Goal: Information Seeking & Learning: Understand process/instructions

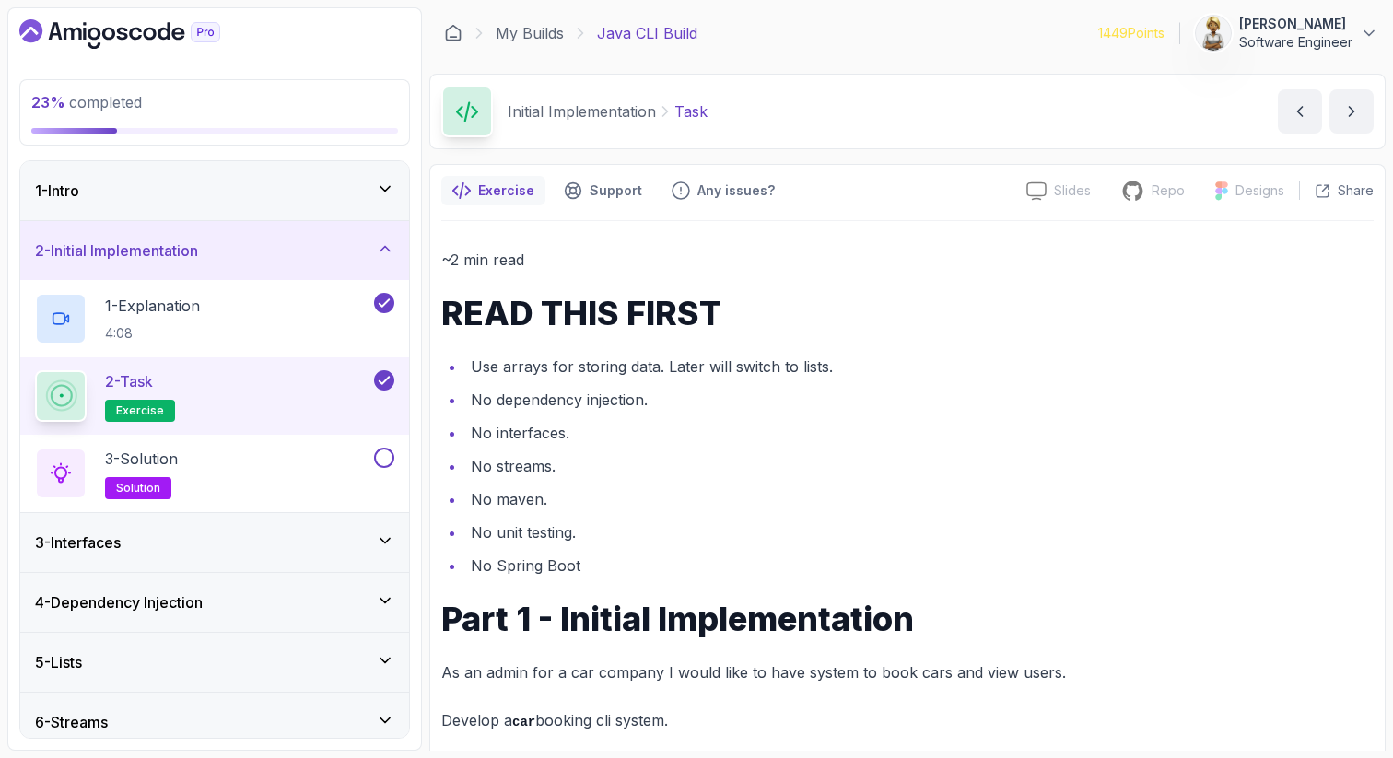
click at [271, 383] on div "2 - Task exercise" at bounding box center [202, 396] width 335 height 52
drag, startPoint x: 602, startPoint y: 404, endPoint x: 658, endPoint y: 404, distance: 56.2
click at [658, 404] on li "No dependency injection." at bounding box center [919, 400] width 909 height 26
drag, startPoint x: 562, startPoint y: 429, endPoint x: 462, endPoint y: 429, distance: 100.4
click at [462, 429] on ul "Use arrays for storing data. Later will switch to lists. No dependency injectio…" at bounding box center [907, 466] width 932 height 225
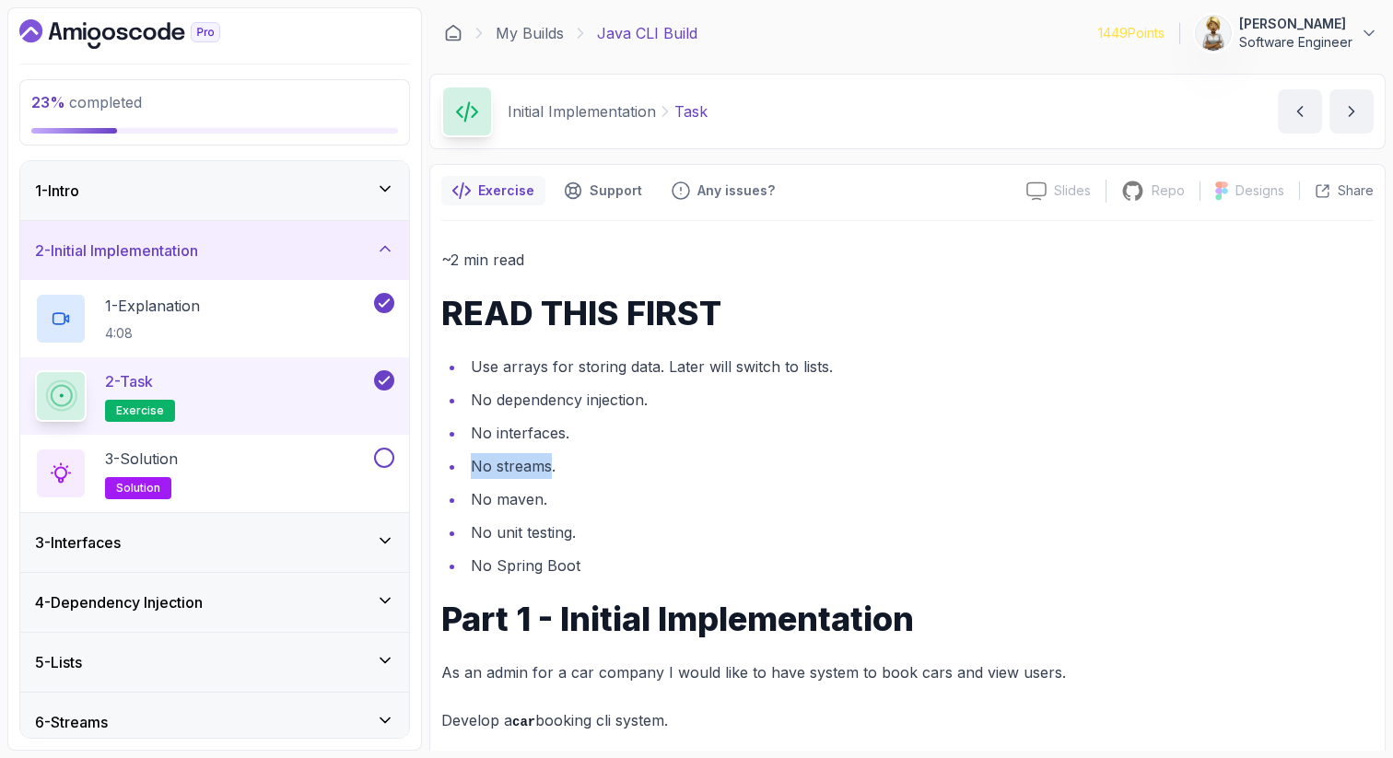
drag, startPoint x: 547, startPoint y: 455, endPoint x: 462, endPoint y: 459, distance: 85.8
click at [463, 461] on ul "Use arrays for storing data. Later will switch to lists. No dependency injectio…" at bounding box center [907, 466] width 932 height 225
drag, startPoint x: 538, startPoint y: 505, endPoint x: 445, endPoint y: 503, distance: 93.1
click at [447, 505] on ul "Use arrays for storing data. Later will switch to lists. No dependency injectio…" at bounding box center [907, 466] width 932 height 225
drag, startPoint x: 573, startPoint y: 530, endPoint x: 457, endPoint y: 532, distance: 116.1
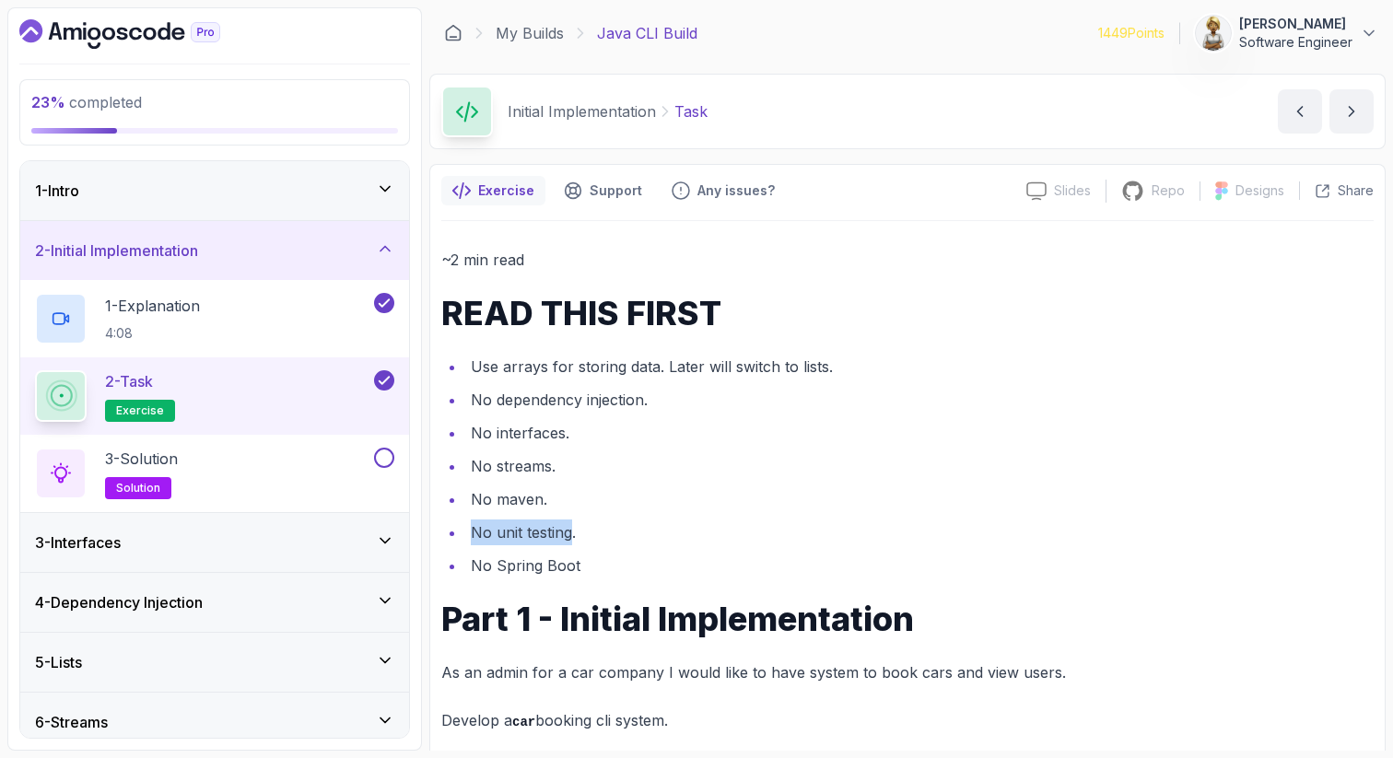
click at [465, 532] on li "No unit testing." at bounding box center [919, 533] width 909 height 26
drag, startPoint x: 572, startPoint y: 569, endPoint x: 449, endPoint y: 569, distance: 123.5
click at [449, 569] on ul "Use arrays for storing data. Later will switch to lists. No dependency injectio…" at bounding box center [907, 466] width 932 height 225
click at [593, 679] on p "As an admin for a car company I would like to have system to book cars and view…" at bounding box center [907, 673] width 932 height 26
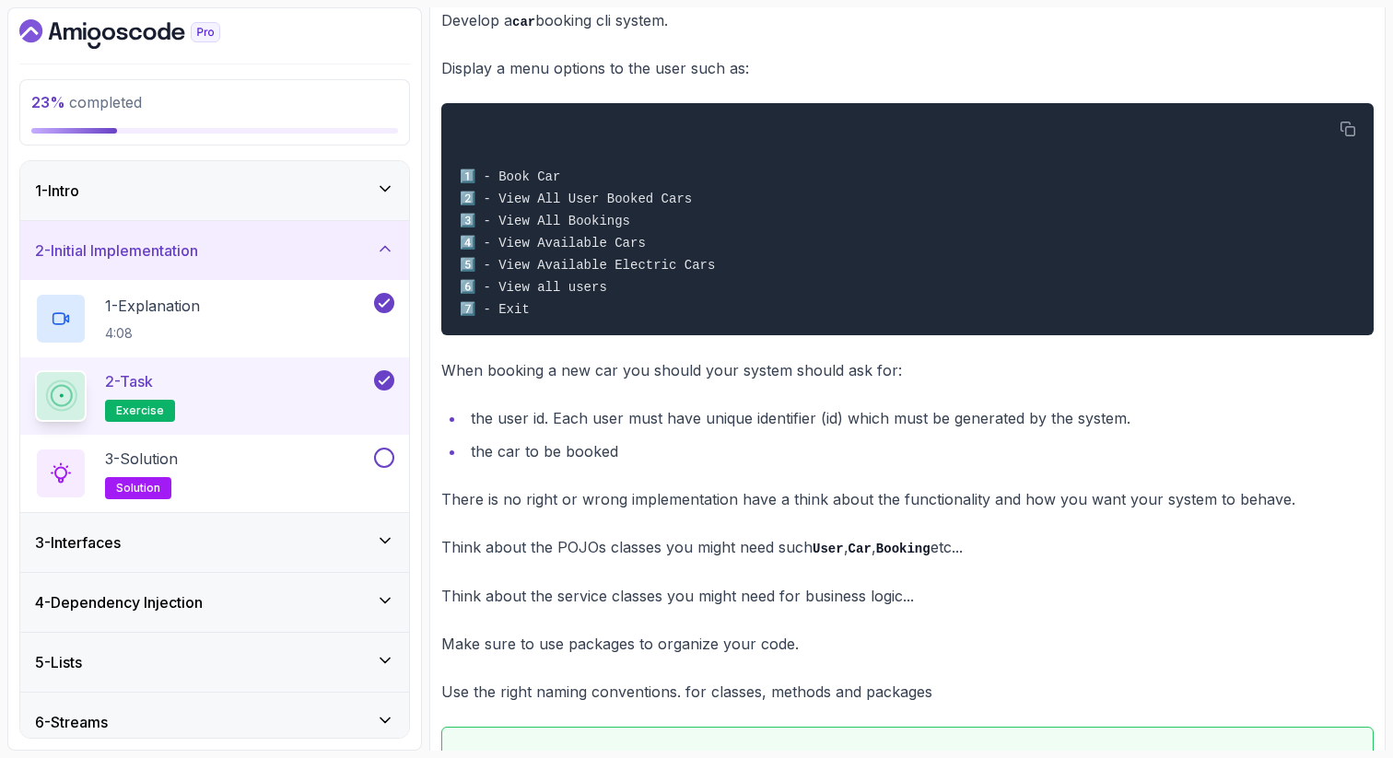
scroll to position [737, 0]
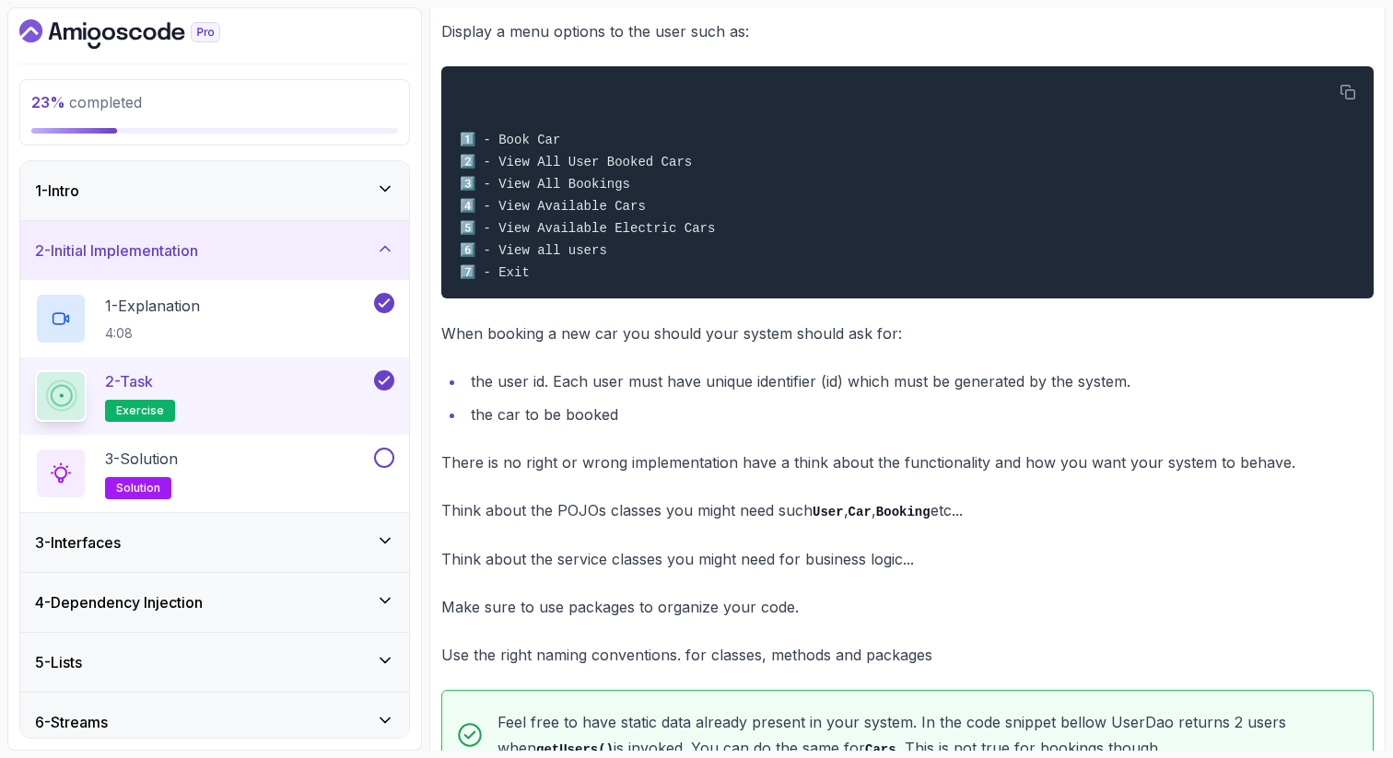
click at [469, 463] on p "There is no right or wrong implementation have a think about the functionality …" at bounding box center [907, 463] width 932 height 26
click at [537, 465] on p "There is no right or wrong implementation have a think about the functionality …" at bounding box center [907, 463] width 932 height 26
click at [586, 469] on p "There is no right or wrong implementation have a think about the functionality …" at bounding box center [907, 463] width 932 height 26
click at [693, 468] on p "There is no right or wrong implementation have a think about the functionality …" at bounding box center [907, 463] width 932 height 26
click at [797, 467] on p "There is no right or wrong implementation have a think about the functionality …" at bounding box center [907, 463] width 932 height 26
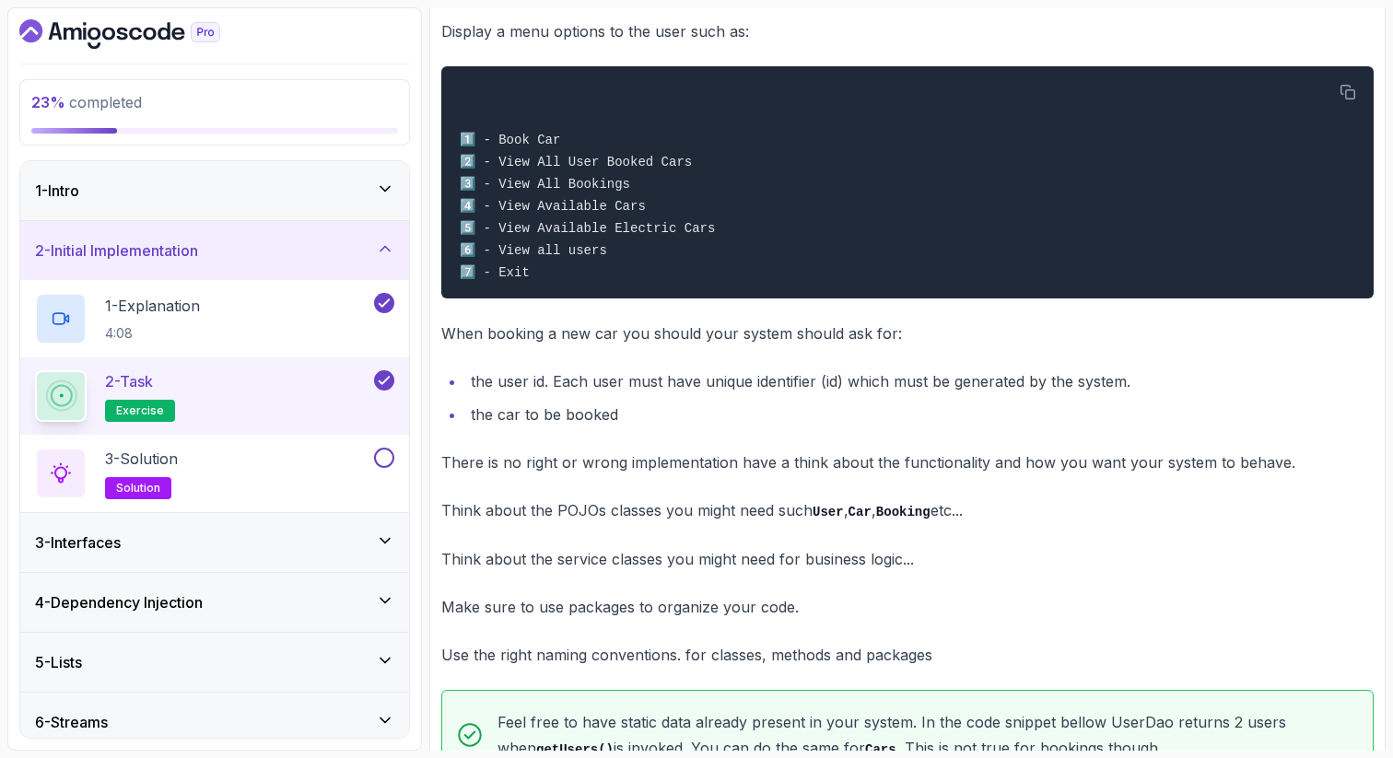
click at [959, 464] on p "There is no right or wrong implementation have a think about the functionality …" at bounding box center [907, 463] width 932 height 26
click at [1069, 474] on p "There is no right or wrong implementation have a think about the functionality …" at bounding box center [907, 463] width 932 height 26
click at [1116, 475] on p "There is no right or wrong implementation have a think about the functionality …" at bounding box center [907, 463] width 932 height 26
click at [467, 511] on p "Think about the POJOs classes you might need such User , Car , Booking etc..." at bounding box center [907, 511] width 932 height 27
click at [504, 518] on p "Think about the POJOs classes you might need such User , Car , Booking etc..." at bounding box center [907, 511] width 932 height 27
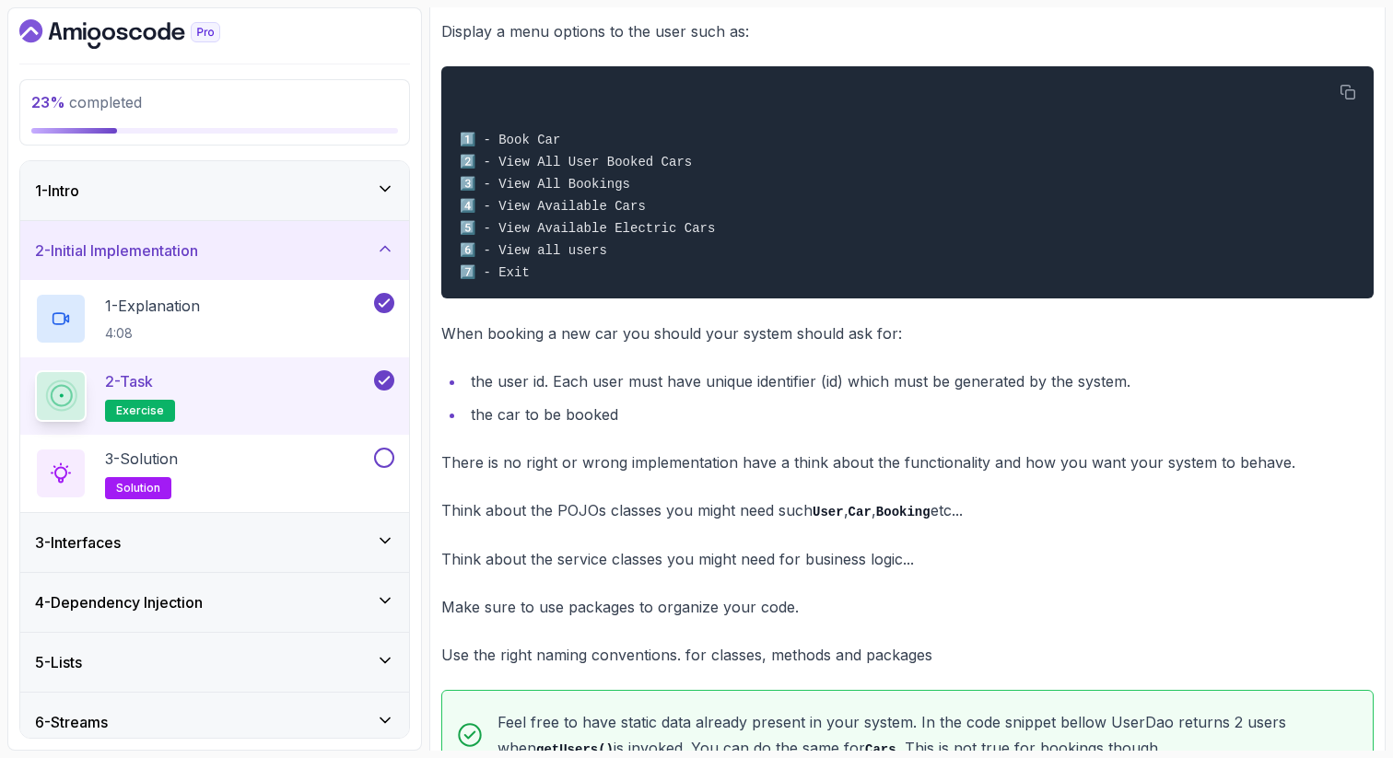
click at [601, 519] on p "Think about the POJOs classes you might need such User , Car , Booking etc..." at bounding box center [907, 511] width 932 height 27
click at [658, 521] on p "Think about the POJOs classes you might need such User , Car , Booking etc..." at bounding box center [907, 511] width 932 height 27
click at [715, 521] on p "Think about the POJOs classes you might need such User , Car , Booking etc..." at bounding box center [907, 511] width 932 height 27
click at [827, 516] on code "User" at bounding box center [828, 512] width 31 height 15
click at [887, 520] on code "Booking" at bounding box center [903, 512] width 54 height 15
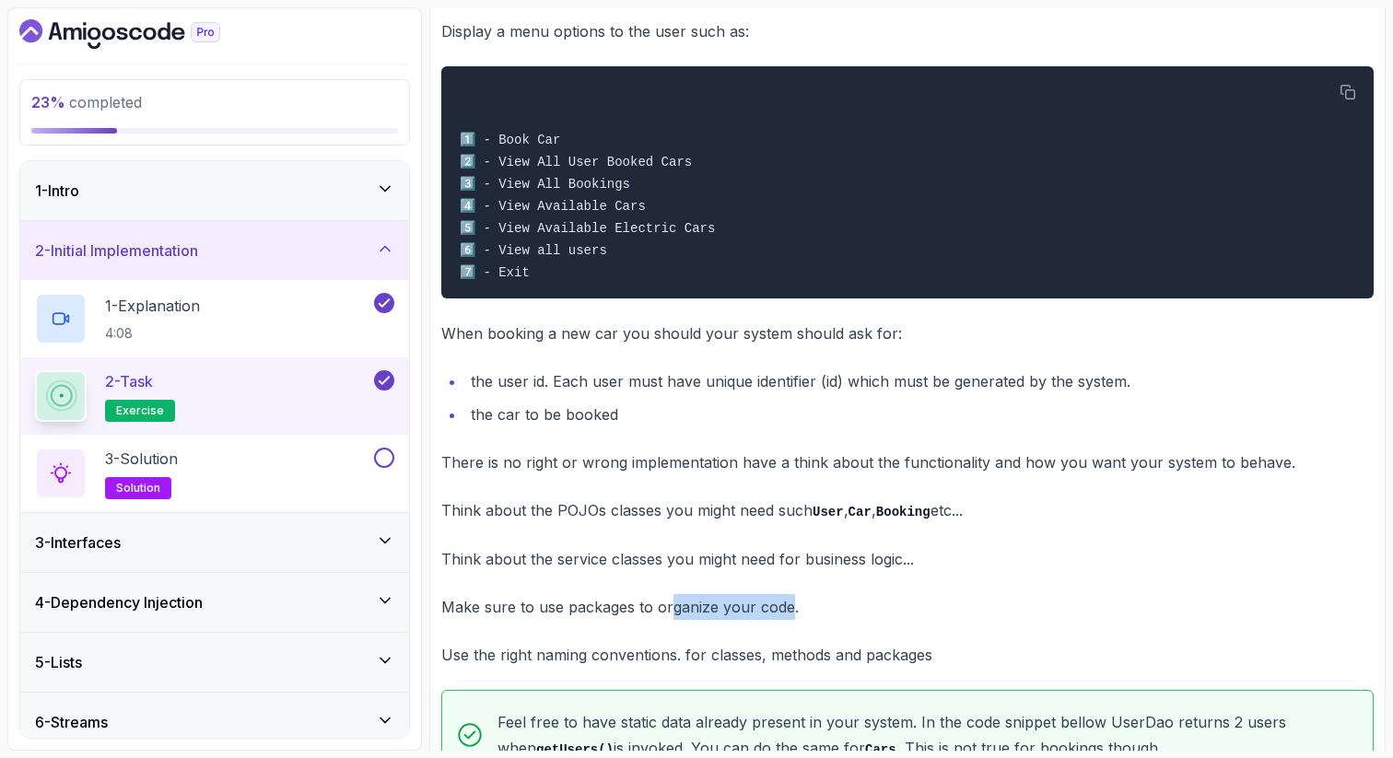
drag, startPoint x: 788, startPoint y: 620, endPoint x: 670, endPoint y: 606, distance: 118.7
click at [670, 610] on p "Make sure to use packages to organize your code." at bounding box center [907, 607] width 932 height 26
click at [476, 615] on p "Make sure to use packages to organize your code." at bounding box center [907, 607] width 932 height 26
click at [554, 619] on p "Make sure to use packages to organize your code." at bounding box center [907, 607] width 932 height 26
click at [625, 615] on p "Make sure to use packages to organize your code." at bounding box center [907, 607] width 932 height 26
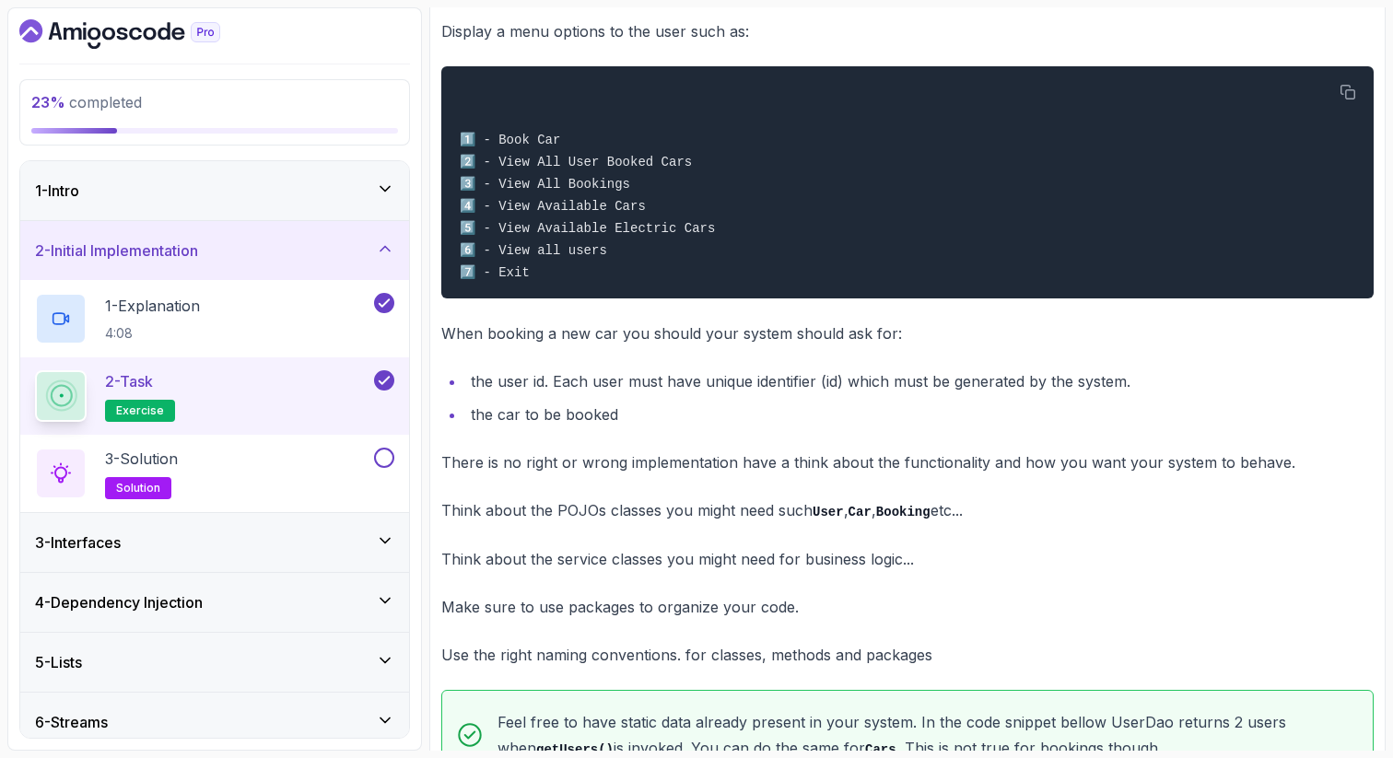
click at [712, 612] on p "Make sure to use packages to organize your code." at bounding box center [907, 607] width 932 height 26
click at [798, 613] on p "Make sure to use packages to organize your code." at bounding box center [907, 607] width 932 height 26
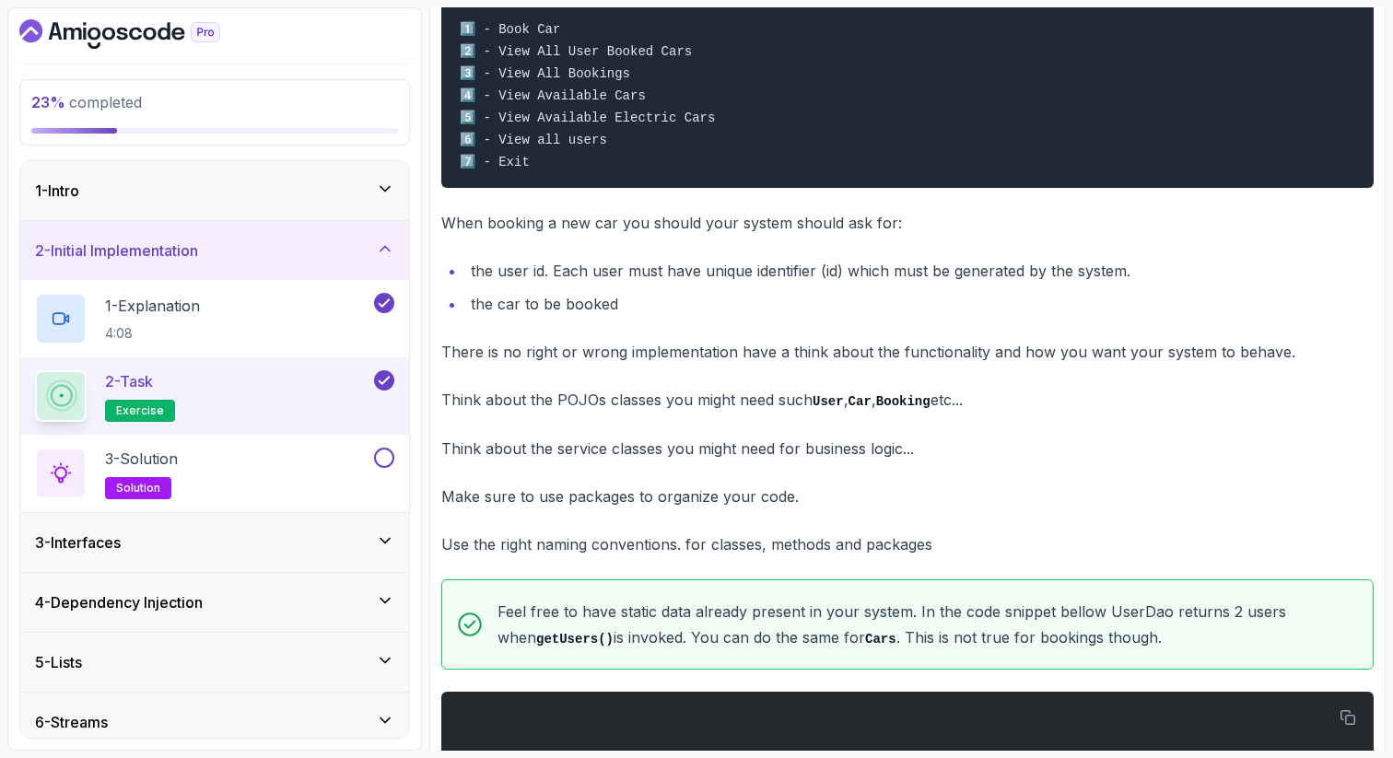
scroll to position [885, 0]
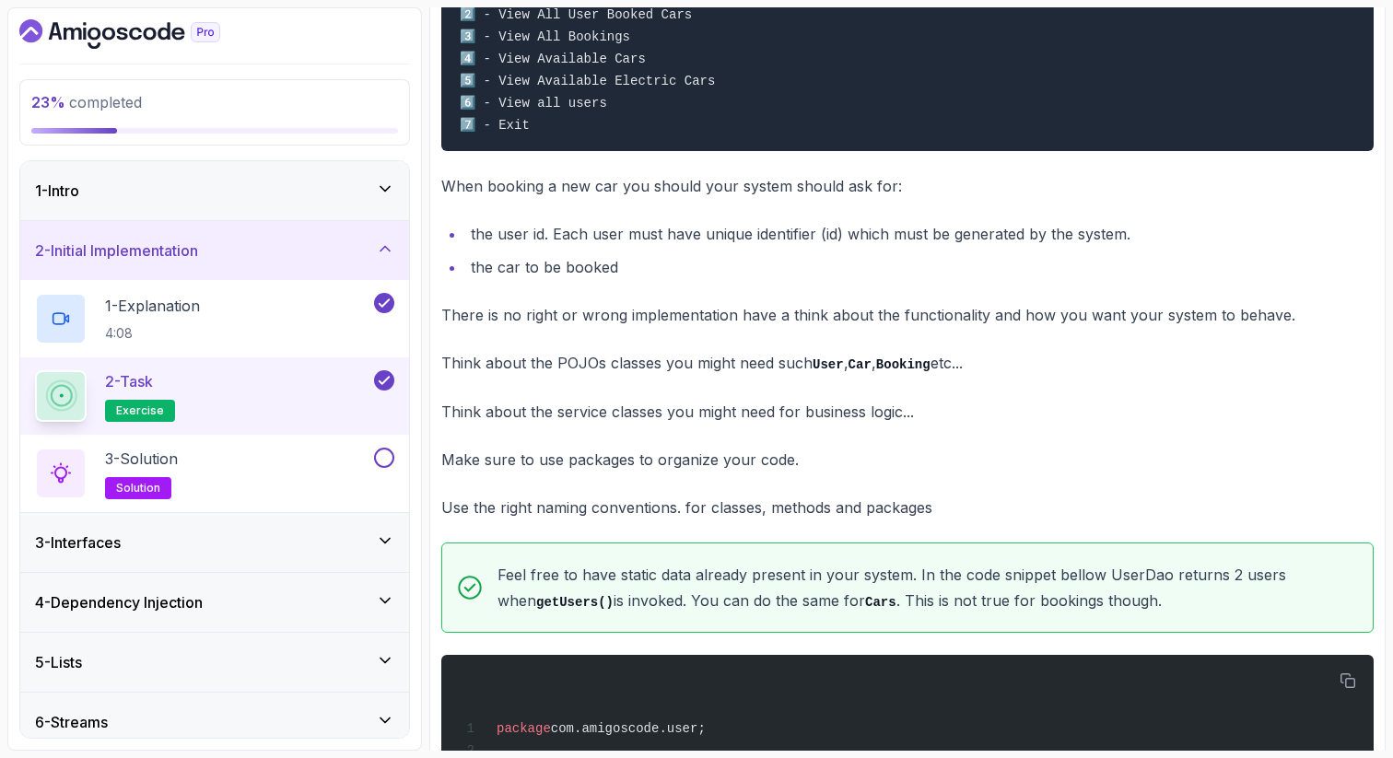
click at [545, 472] on p "Make sure to use packages to organize your code." at bounding box center [907, 460] width 932 height 26
click at [590, 471] on p "Make sure to use packages to organize your code." at bounding box center [907, 460] width 932 height 26
click at [679, 464] on p "Make sure to use packages to organize your code." at bounding box center [907, 460] width 932 height 26
click at [748, 472] on p "Make sure to use packages to organize your code." at bounding box center [907, 460] width 932 height 26
drag, startPoint x: 809, startPoint y: 467, endPoint x: 535, endPoint y: 472, distance: 273.7
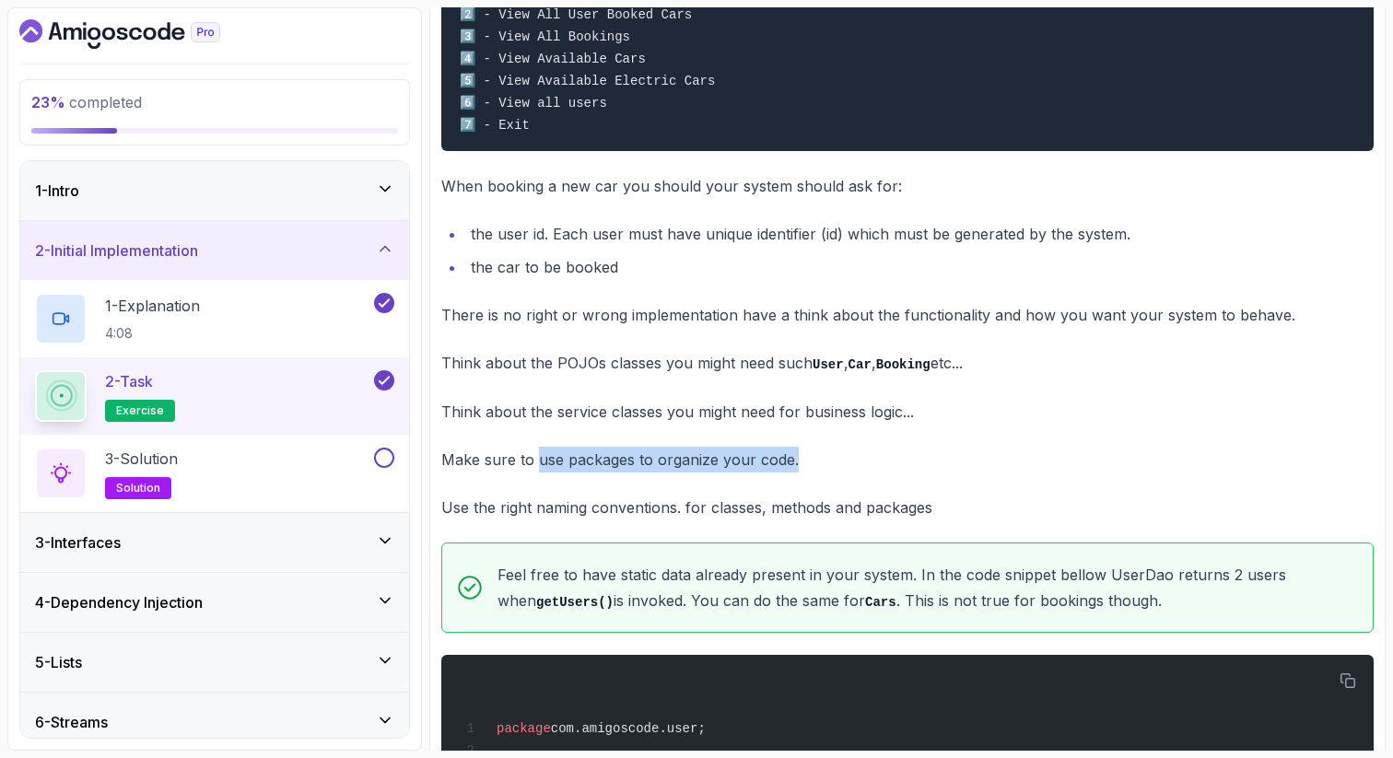
click at [535, 472] on p "Make sure to use packages to organize your code." at bounding box center [907, 460] width 932 height 26
click at [472, 468] on p "Make sure to use packages to organize your code." at bounding box center [907, 460] width 932 height 26
click at [547, 463] on p "Make sure to use packages to organize your code." at bounding box center [907, 460] width 932 height 26
click at [782, 462] on p "Make sure to use packages to organize your code." at bounding box center [907, 460] width 932 height 26
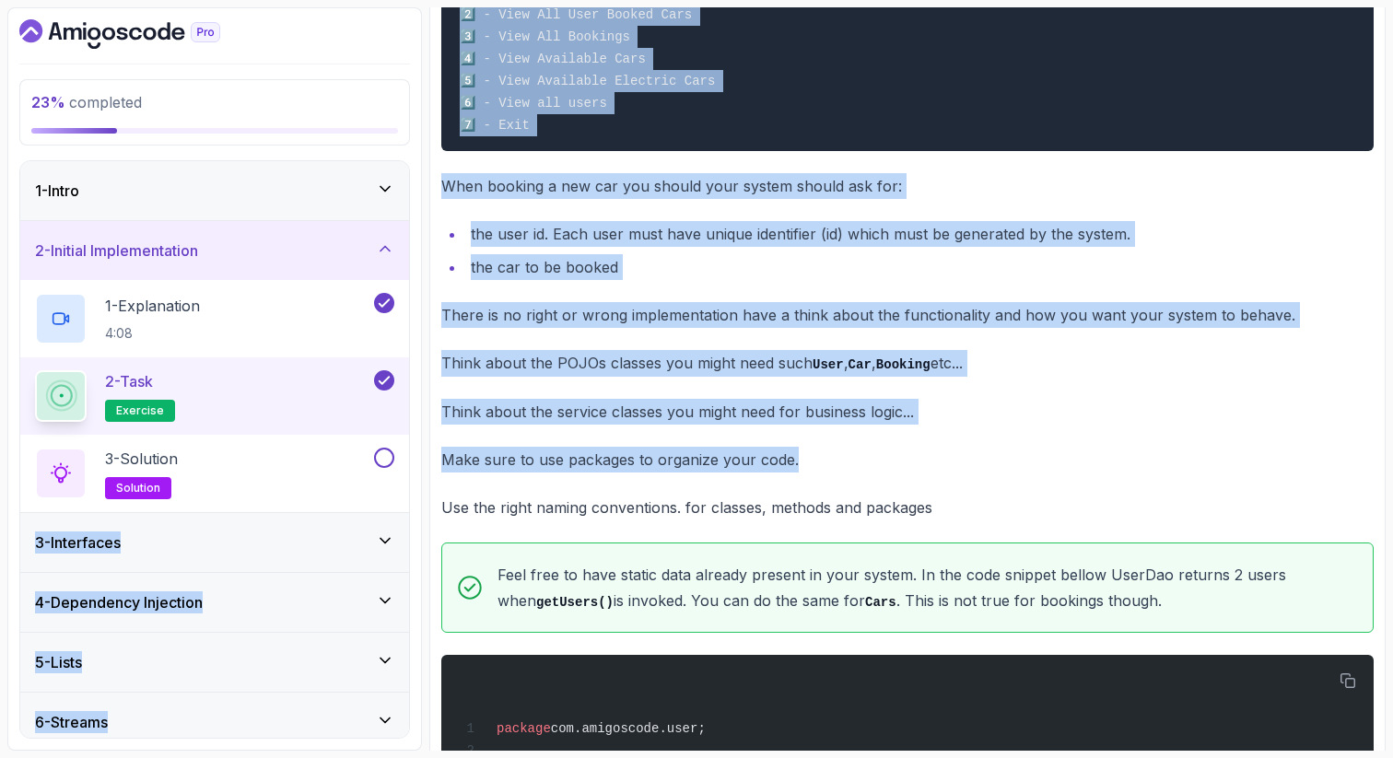
drag, startPoint x: 799, startPoint y: 466, endPoint x: 422, endPoint y: 479, distance: 377.1
click at [420, 476] on div "23 % completed 1 - Intro 2 - Initial Implementation 1 - Explanation 4:08 2 - Ta…" at bounding box center [696, 379] width 1378 height 744
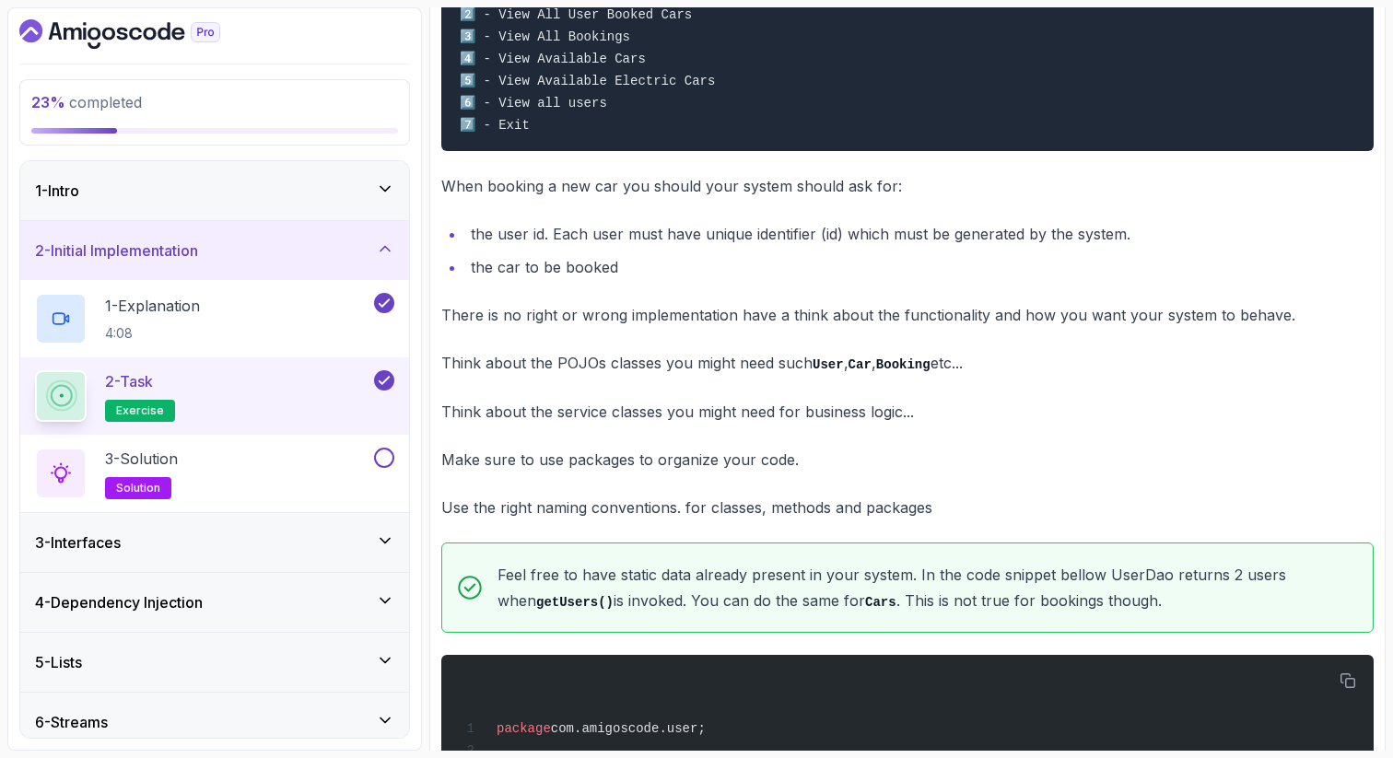
click at [474, 512] on p "Use the right naming conventions. for classes, methods and packages" at bounding box center [907, 508] width 932 height 26
click at [559, 526] on div "~2 min read READ THIS FIRST Use arrays for storing data. Later will switch to l…" at bounding box center [907, 620] width 932 height 2517
click at [664, 510] on p "Use the right naming conventions. for classes, methods and packages" at bounding box center [907, 508] width 932 height 26
click at [768, 517] on p "Use the right naming conventions. for classes, methods and packages" at bounding box center [907, 508] width 932 height 26
click at [883, 511] on p "Use the right naming conventions. for classes, methods and packages" at bounding box center [907, 508] width 932 height 26
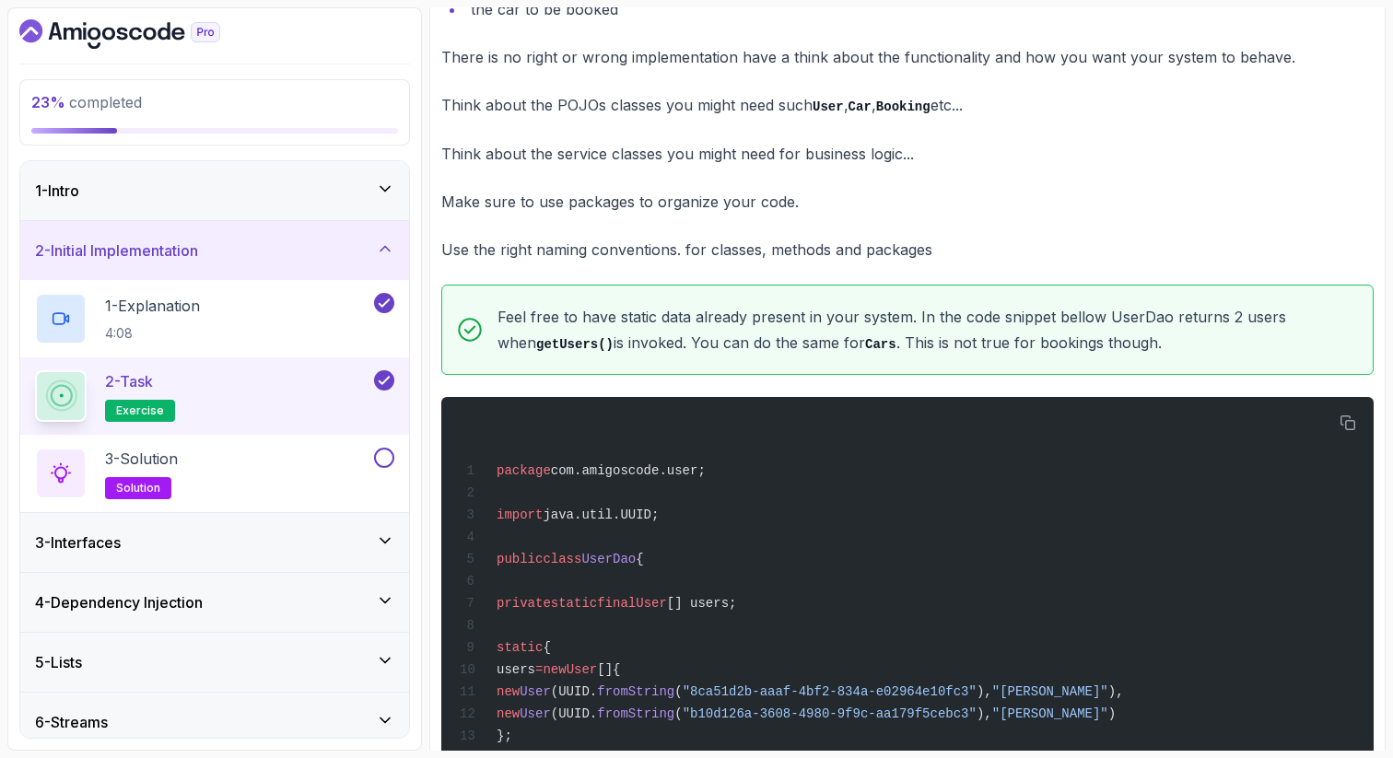
scroll to position [1179, 0]
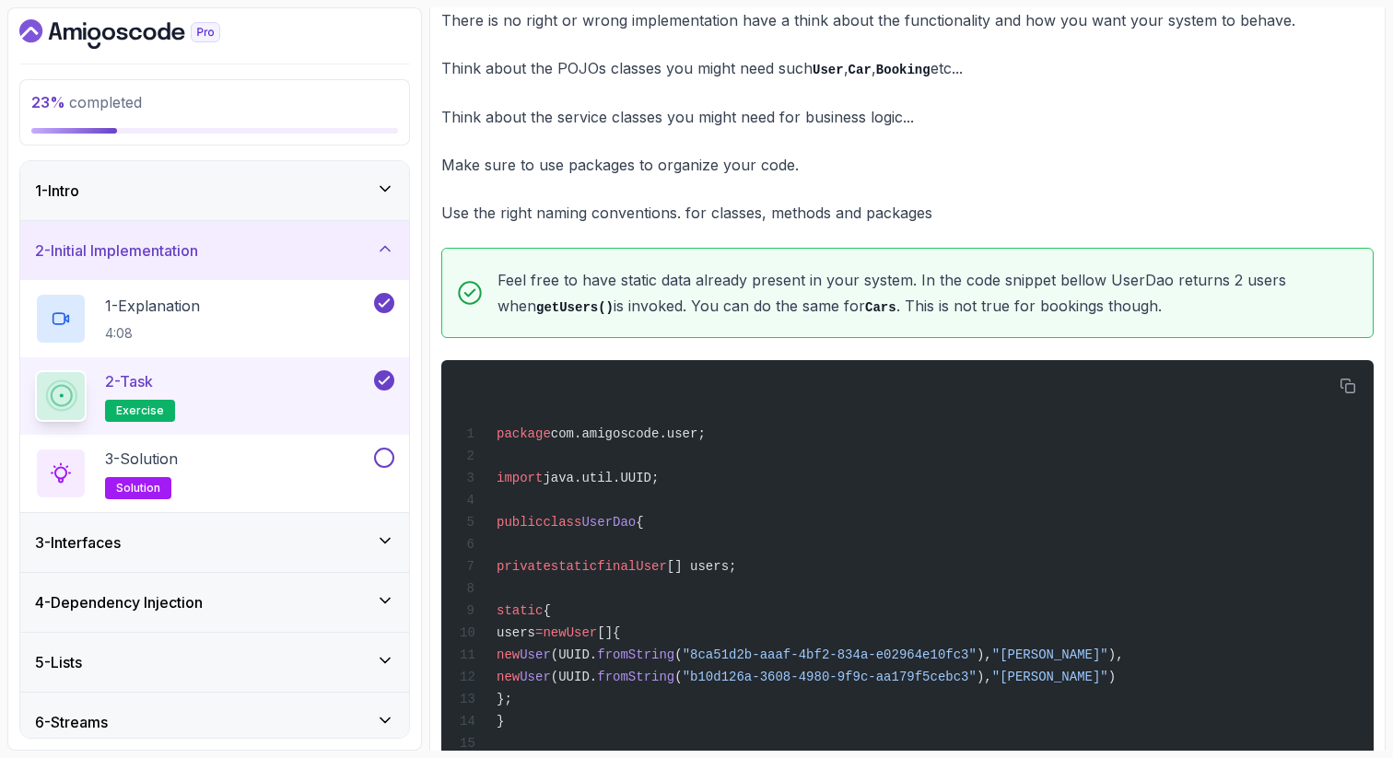
click at [931, 284] on p "Feel free to have static data already present in your system. In the code snipp…" at bounding box center [928, 293] width 861 height 53
click at [989, 293] on p "Feel free to have static data already present in your system. In the code snipp…" at bounding box center [928, 293] width 861 height 53
click at [1051, 294] on p "Feel free to have static data already present in your system. In the code snipp…" at bounding box center [928, 293] width 861 height 53
drag, startPoint x: 1132, startPoint y: 290, endPoint x: 1160, endPoint y: 289, distance: 27.7
click at [1160, 289] on p "Feel free to have static data already present in your system. In the code snipp…" at bounding box center [928, 293] width 861 height 53
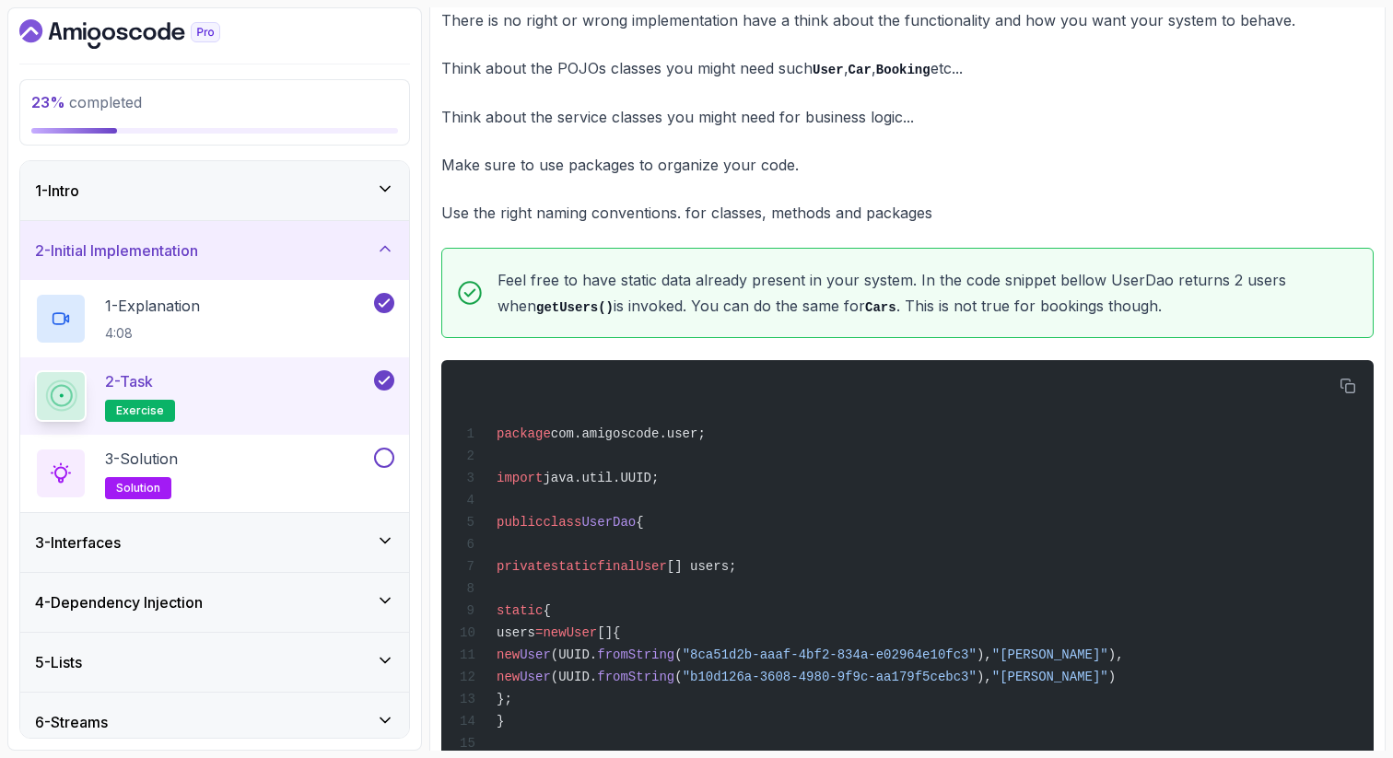
click at [1194, 289] on p "Feel free to have static data already present in your system. In the code snipp…" at bounding box center [928, 293] width 861 height 53
drag, startPoint x: 1223, startPoint y: 287, endPoint x: 1260, endPoint y: 287, distance: 37.8
click at [1260, 287] on p "Feel free to have static data already present in your system. In the code snipp…" at bounding box center [928, 293] width 861 height 53
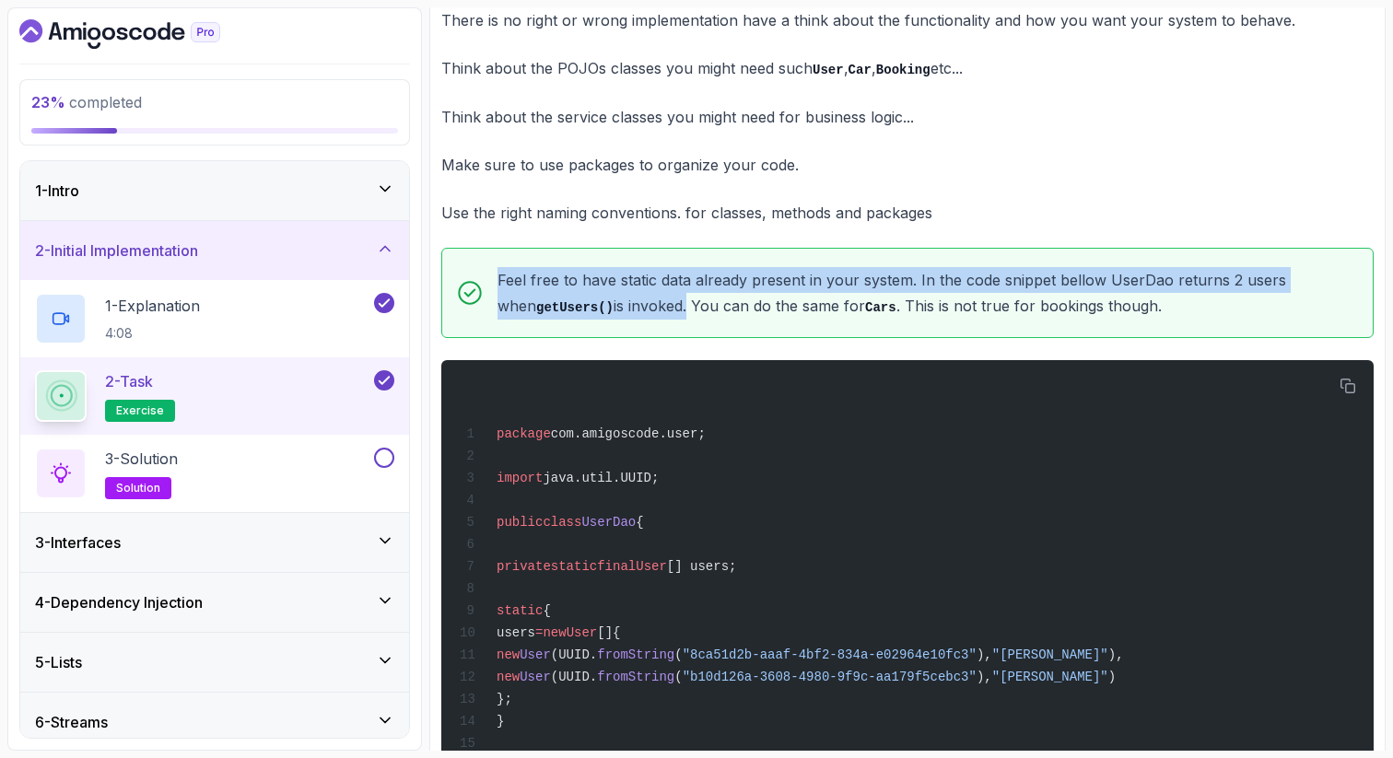
drag, startPoint x: 650, startPoint y: 317, endPoint x: 477, endPoint y: 317, distance: 172.3
click at [477, 317] on div "Feel free to have static data already present in your system. In the code snipp…" at bounding box center [907, 293] width 932 height 91
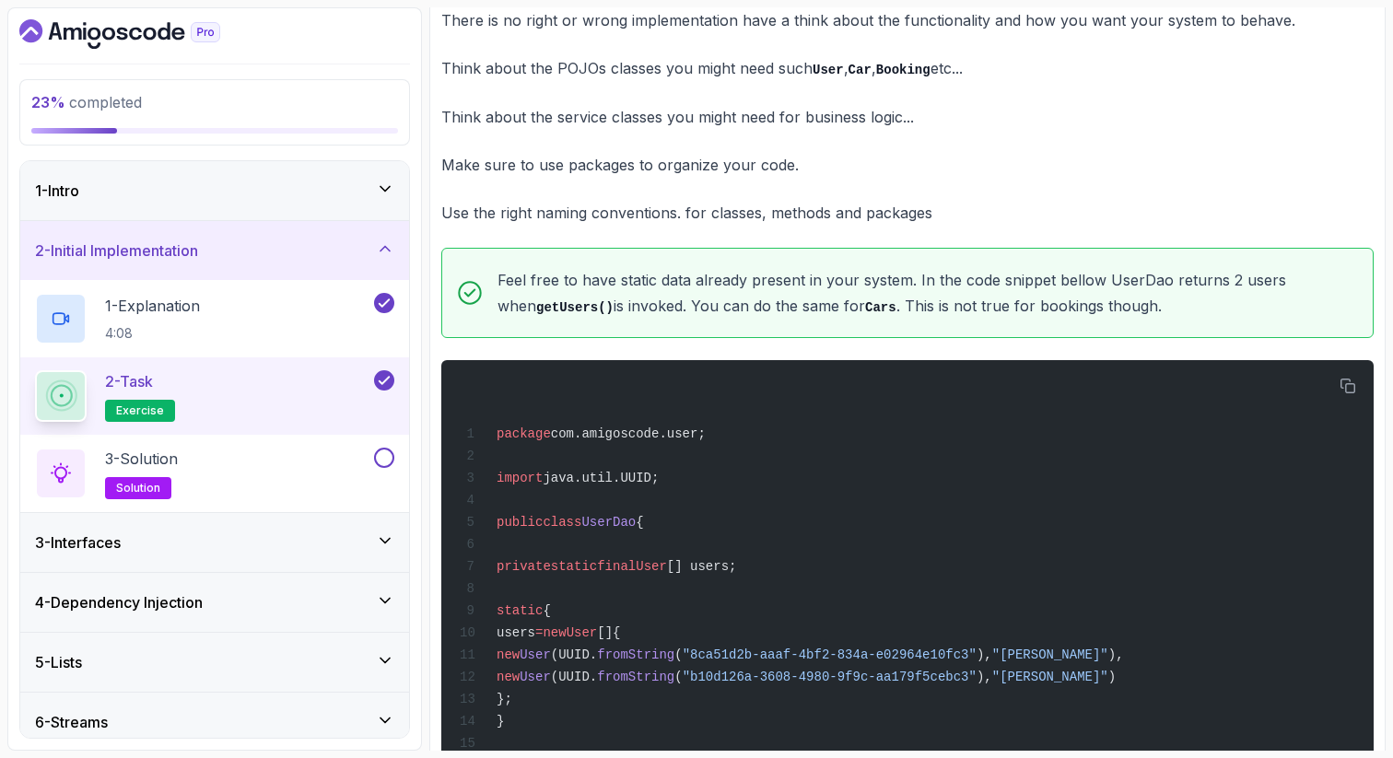
click at [685, 320] on p "Feel free to have static data already present in your system. In the code snipp…" at bounding box center [928, 293] width 861 height 53
click at [808, 305] on p "Feel free to have static data already present in your system. In the code snipp…" at bounding box center [928, 293] width 861 height 53
click at [810, 304] on p "Feel free to have static data already present in your system. In the code snipp…" at bounding box center [928, 293] width 861 height 53
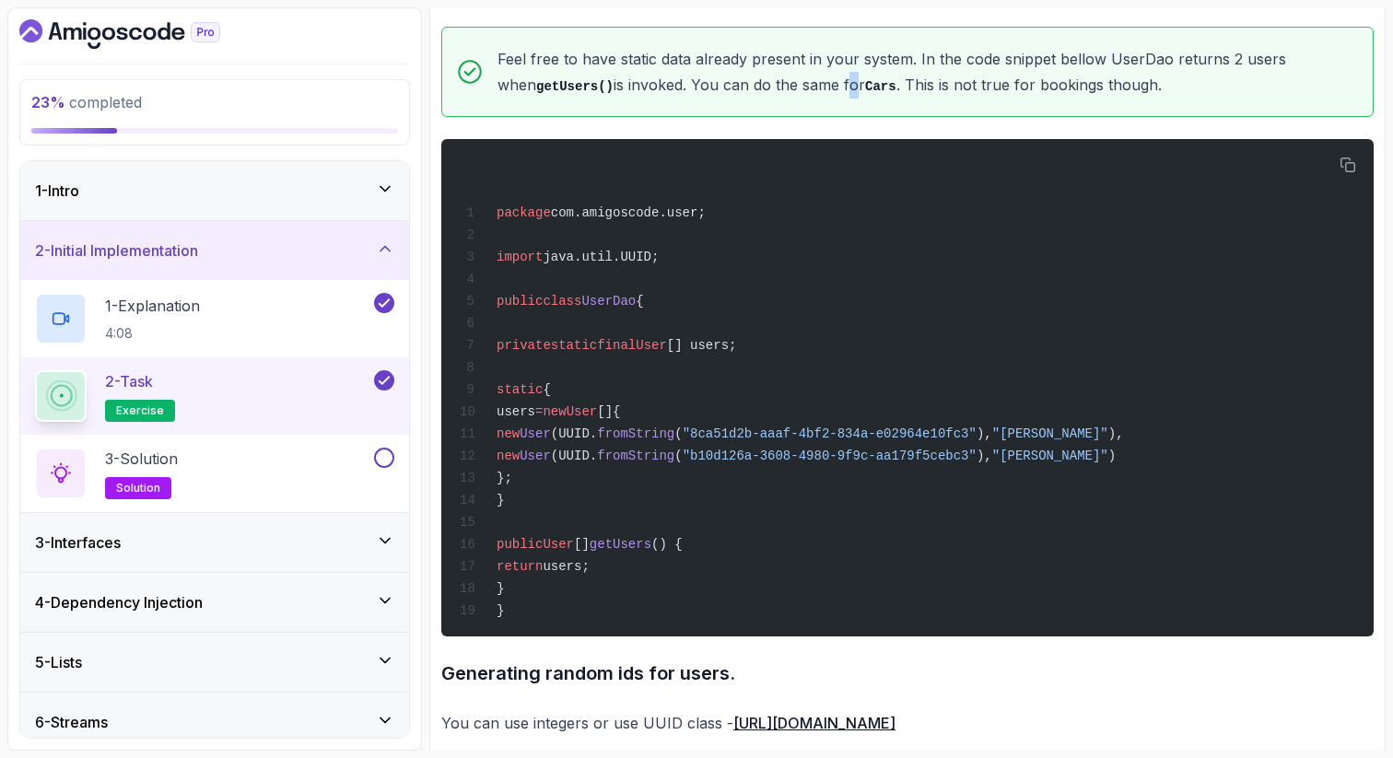
scroll to position [1437, 0]
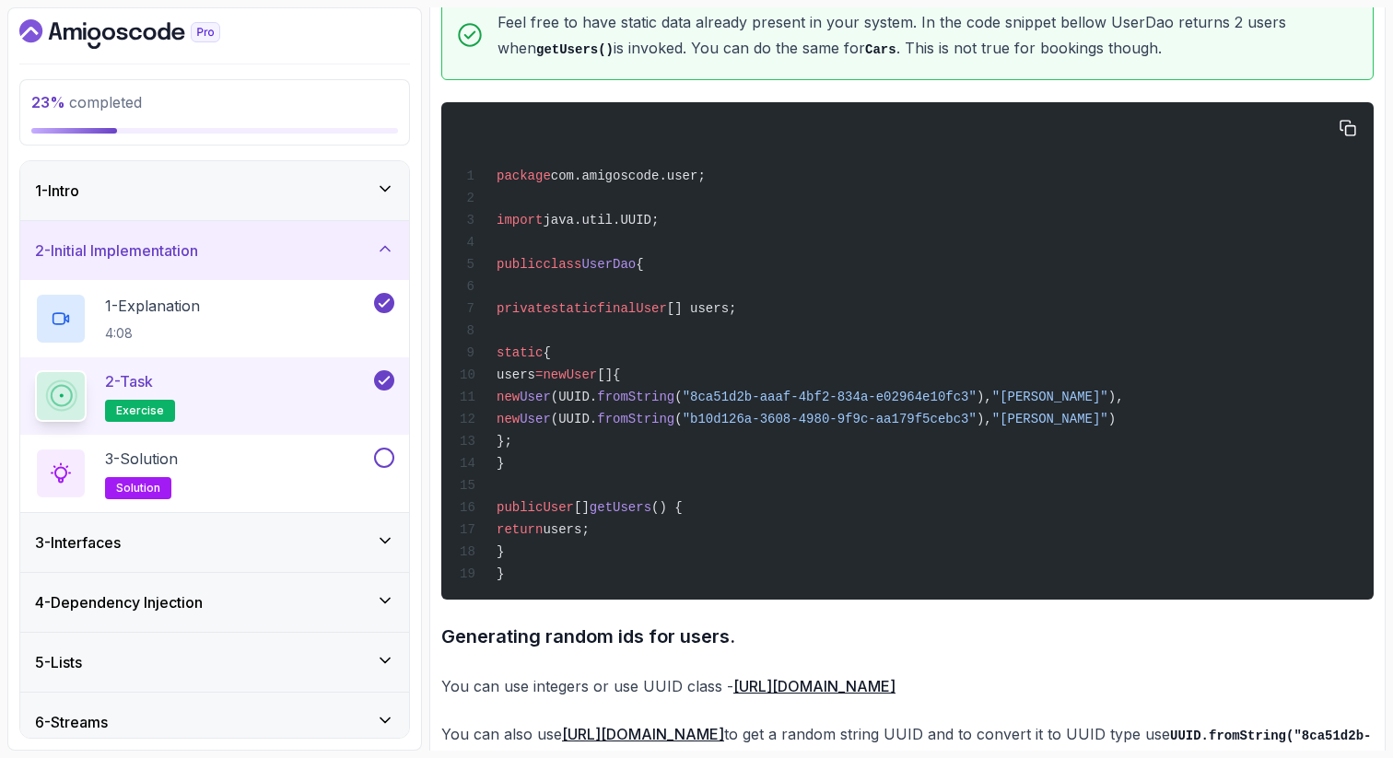
click at [542, 316] on span "private" at bounding box center [524, 308] width 54 height 15
click at [597, 316] on span "static" at bounding box center [574, 308] width 46 height 15
click at [636, 316] on span "final" at bounding box center [616, 308] width 39 height 15
click at [667, 316] on span "User" at bounding box center [651, 308] width 31 height 15
drag, startPoint x: 528, startPoint y: 322, endPoint x: 750, endPoint y: 314, distance: 222.2
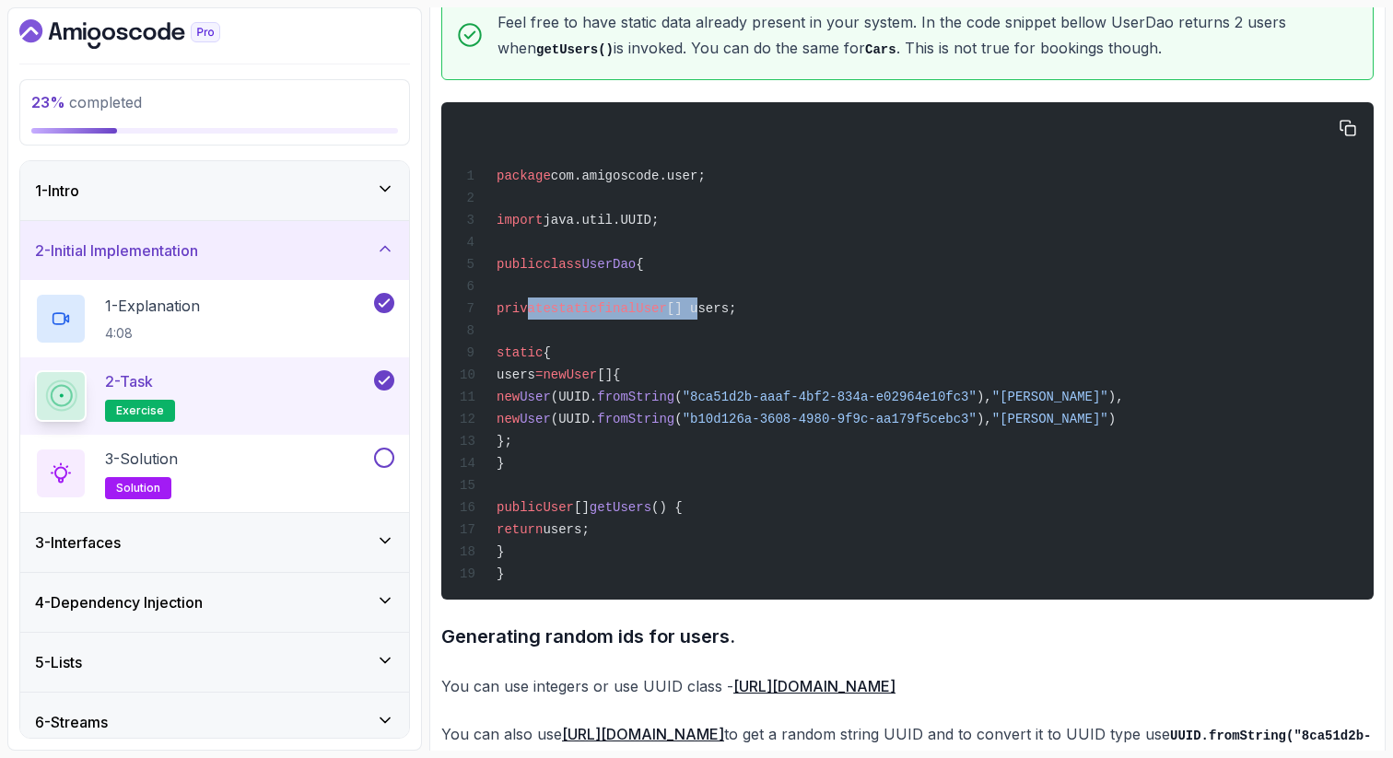
click at [736, 314] on span "private static final User [] users;" at bounding box center [598, 308] width 276 height 15
click at [737, 316] on span "[] users;" at bounding box center [702, 308] width 70 height 15
drag, startPoint x: 807, startPoint y: 327, endPoint x: 522, endPoint y: 322, distance: 284.8
click at [522, 322] on div "package com.amigoscode.user; import java.util.UUID; public class [GEOGRAPHIC_DA…" at bounding box center [907, 350] width 903 height 475
click at [737, 315] on span "[] users;" at bounding box center [702, 308] width 70 height 15
